Goal: Task Accomplishment & Management: Complete application form

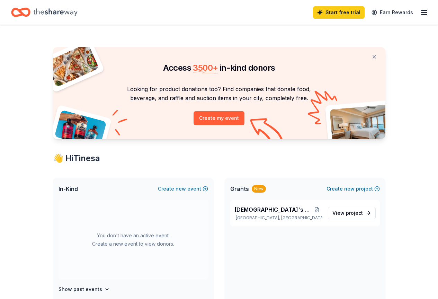
click at [421, 16] on icon "button" at bounding box center [424, 12] width 8 height 8
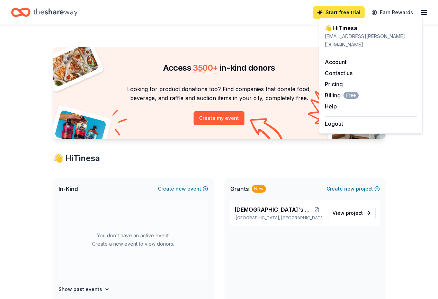
click at [332, 17] on link "Start free trial" at bounding box center [339, 12] width 52 height 12
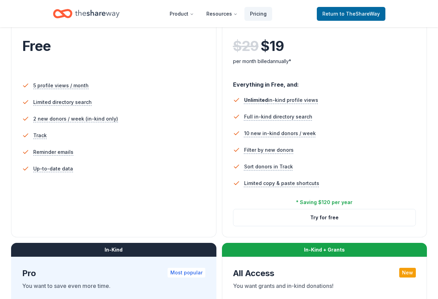
scroll to position [69, 0]
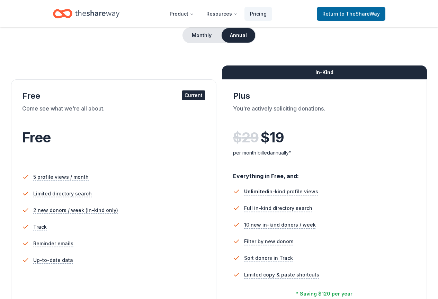
click at [182, 94] on div "Current" at bounding box center [194, 95] width 24 height 10
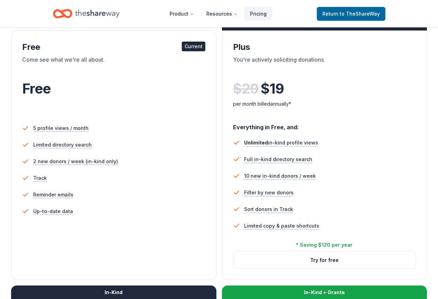
scroll to position [208, 0]
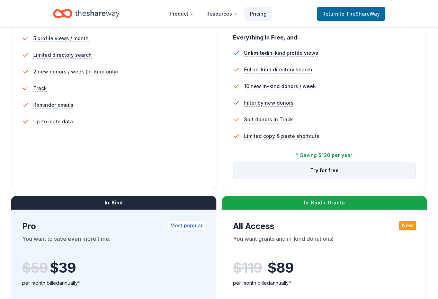
click at [234, 179] on button "Try for free" at bounding box center [325, 170] width 183 height 17
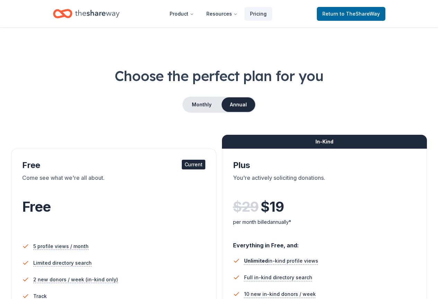
click at [91, 10] on icon "Home" at bounding box center [97, 14] width 44 height 14
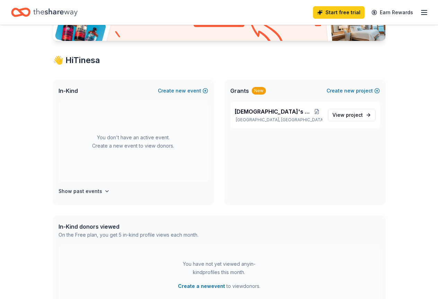
scroll to position [69, 0]
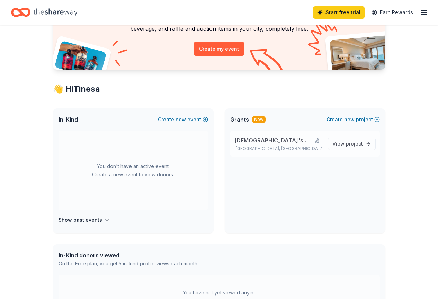
click at [263, 139] on span "[DEMOGRAPHIC_DATA]'s Girls Rock" at bounding box center [273, 140] width 77 height 8
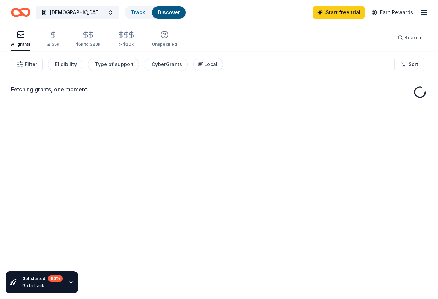
click at [359, 144] on div "Fetching grants, one moment..." at bounding box center [219, 200] width 438 height 299
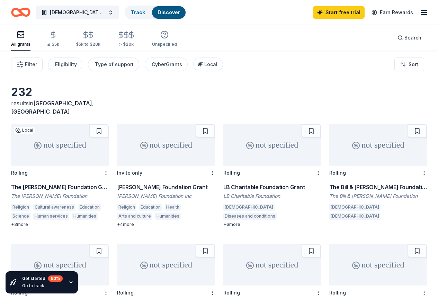
click at [29, 15] on icon "Home" at bounding box center [24, 12] width 11 height 7
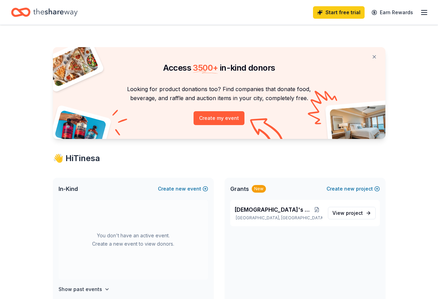
click at [66, 15] on icon "Home" at bounding box center [55, 12] width 44 height 14
click at [422, 15] on line "button" at bounding box center [425, 15] width 6 height 0
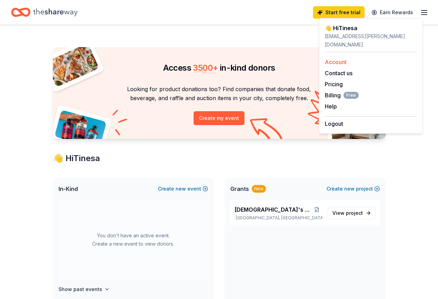
click at [339, 59] on link "Account" at bounding box center [336, 62] width 22 height 7
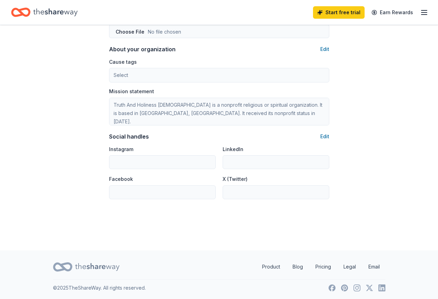
scroll to position [394, 0]
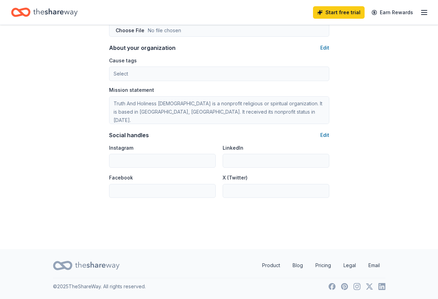
click at [207, 67] on div "Cause tags Select" at bounding box center [219, 68] width 220 height 25
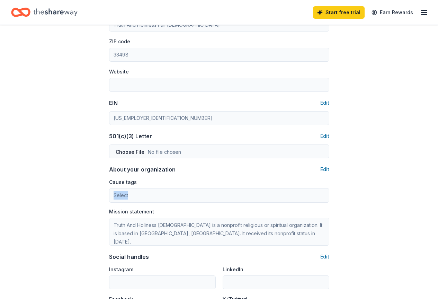
scroll to position [152, 0]
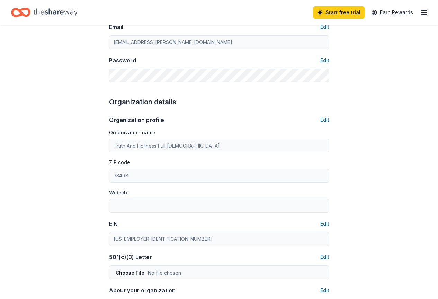
click at [29, 11] on icon "Home" at bounding box center [24, 12] width 11 height 7
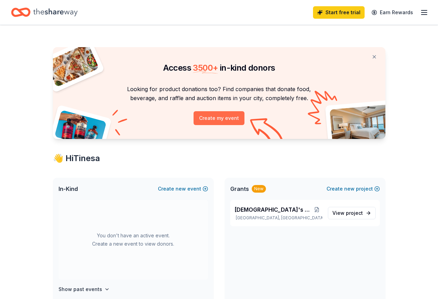
click at [209, 119] on button "Create my event" at bounding box center [219, 118] width 51 height 14
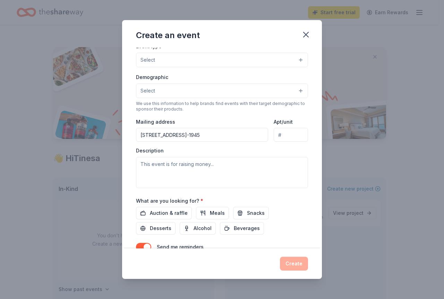
scroll to position [130, 0]
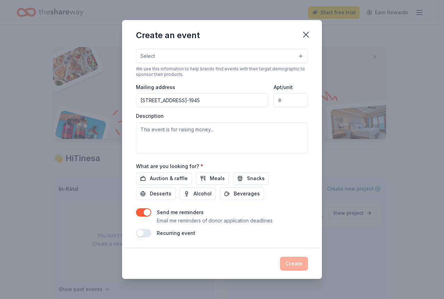
click at [141, 233] on button "button" at bounding box center [143, 233] width 15 height 8
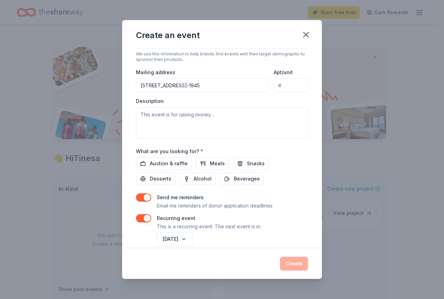
scroll to position [155, 0]
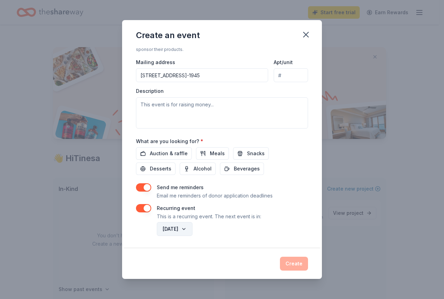
click at [192, 230] on button "[DATE]" at bounding box center [175, 229] width 36 height 14
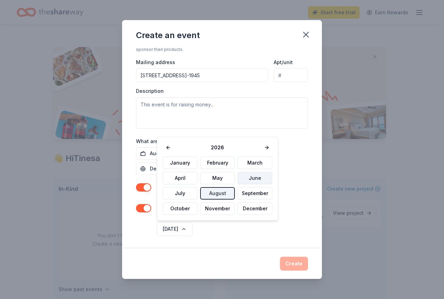
click at [243, 176] on button "June" at bounding box center [254, 178] width 35 height 12
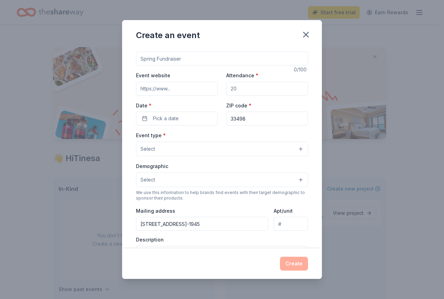
scroll to position [0, 0]
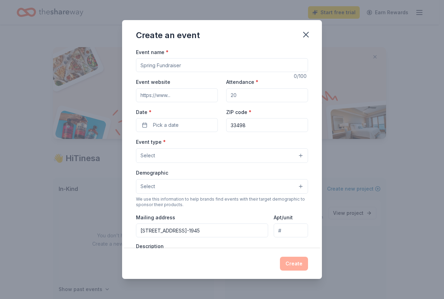
click at [171, 152] on button "Select" at bounding box center [222, 155] width 172 height 15
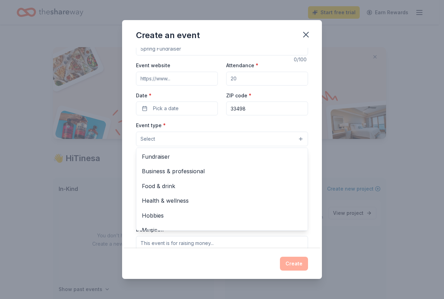
click at [304, 34] on div "Create an event Event name * 0 /100 Event website Attendance * Date * Pick a da…" at bounding box center [222, 149] width 200 height 259
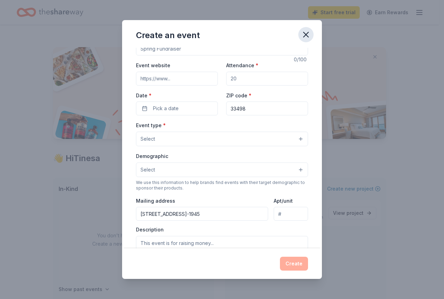
click at [305, 35] on icon "button" at bounding box center [306, 35] width 10 height 10
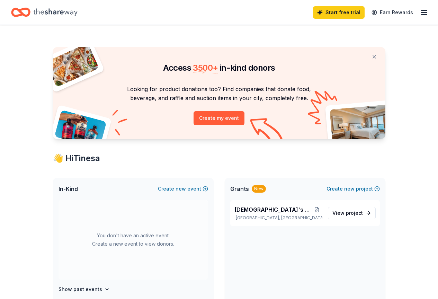
click at [64, 10] on icon "Home" at bounding box center [55, 12] width 44 height 14
click at [377, 55] on button at bounding box center [374, 57] width 17 height 14
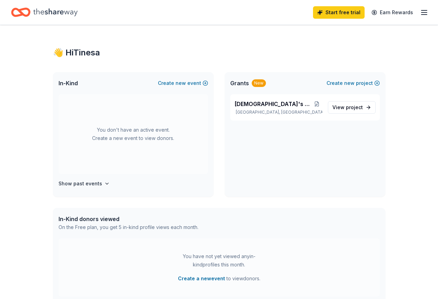
click at [79, 53] on div "👋 Hi [PERSON_NAME]" at bounding box center [219, 52] width 333 height 11
click at [65, 54] on div "👋 Hi [PERSON_NAME]" at bounding box center [219, 52] width 333 height 11
click at [420, 10] on icon "button" at bounding box center [424, 12] width 8 height 8
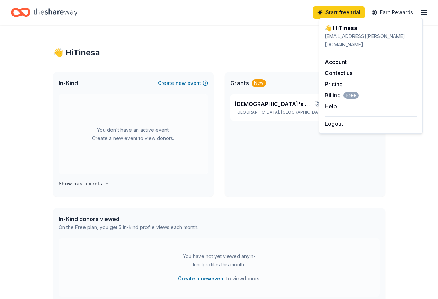
click at [80, 222] on div "In-Kind donors viewed" at bounding box center [129, 219] width 140 height 8
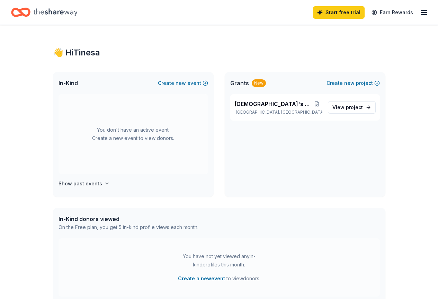
click at [64, 11] on icon "Home" at bounding box center [55, 12] width 44 height 14
click at [37, 10] on div "Home" at bounding box center [44, 12] width 67 height 16
click at [420, 13] on icon "button" at bounding box center [424, 12] width 8 height 8
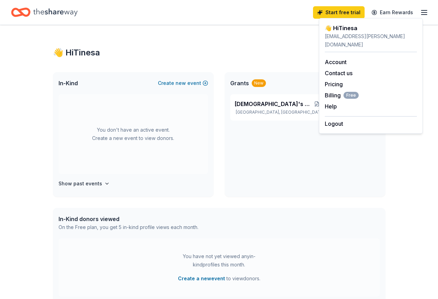
click at [339, 30] on div "👋 Hi [PERSON_NAME]" at bounding box center [371, 28] width 92 height 8
click at [339, 35] on div "[EMAIL_ADDRESS][PERSON_NAME][DOMAIN_NAME]" at bounding box center [371, 40] width 92 height 17
click at [344, 92] on span "Free" at bounding box center [351, 95] width 15 height 7
